Goal: Find specific page/section

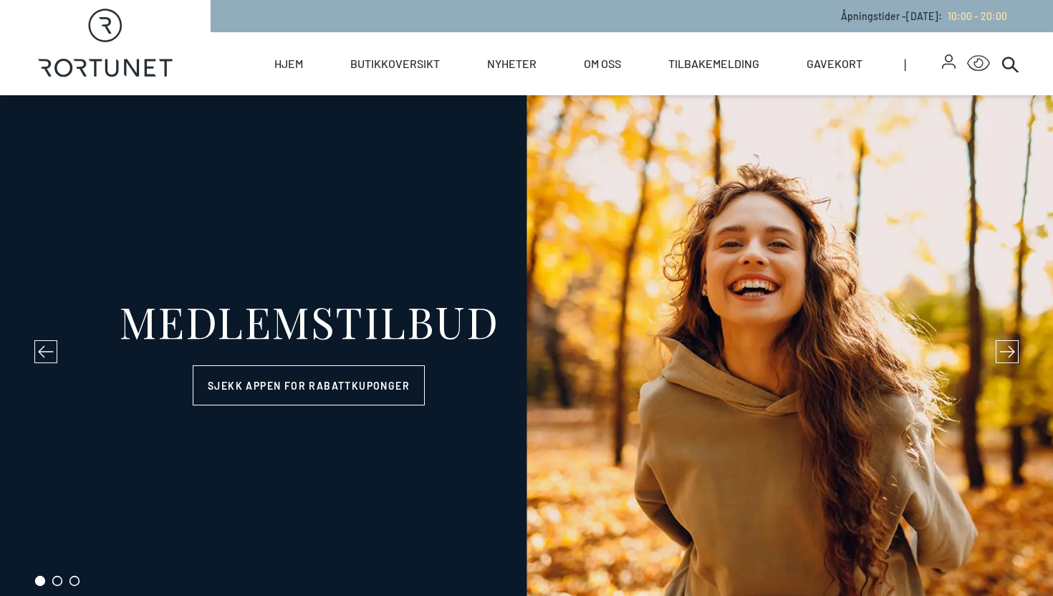
select select "NO"
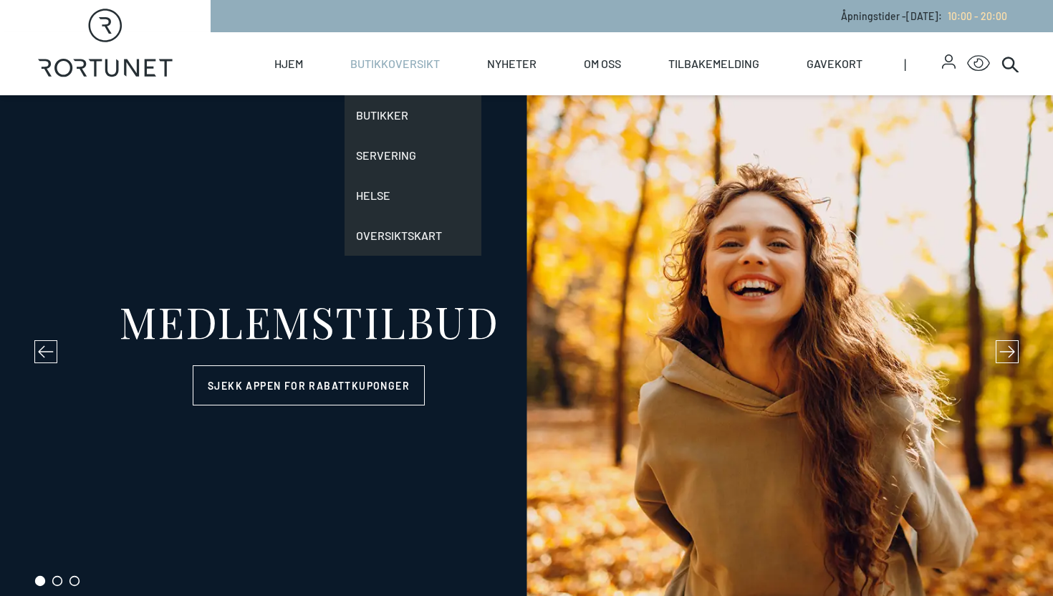
click at [405, 69] on link "Butikkoversikt" at bounding box center [395, 63] width 90 height 63
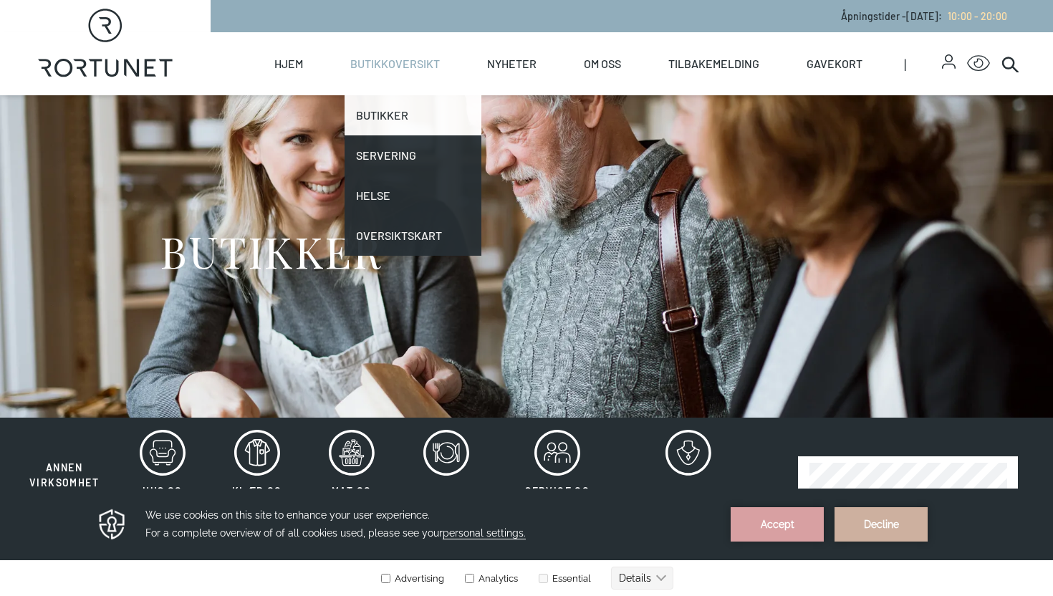
click at [421, 112] on link "Butikker" at bounding box center [413, 115] width 137 height 40
click at [386, 115] on link "Butikker" at bounding box center [413, 115] width 137 height 40
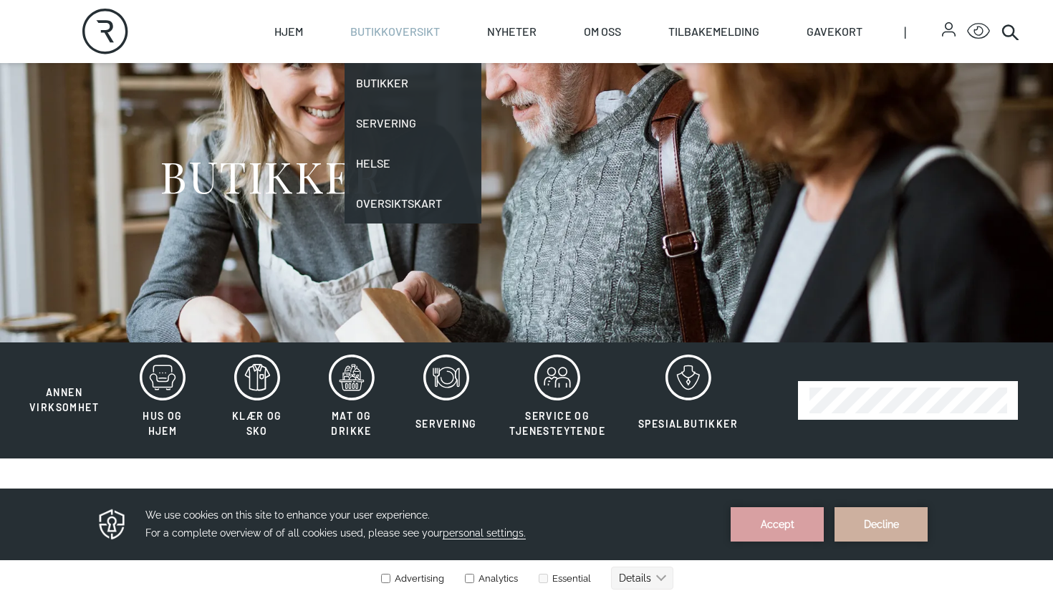
scroll to position [61, 0]
